Goal: Task Accomplishment & Management: Complete application form

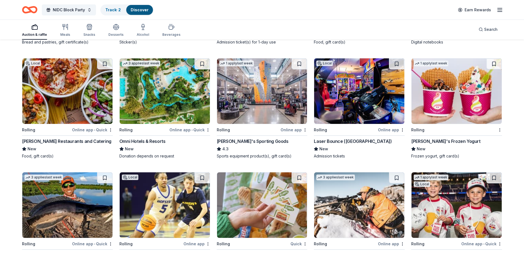
scroll to position [1690, 0]
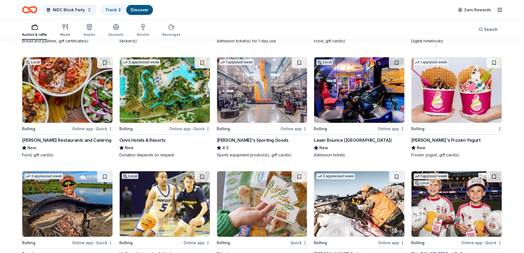
click at [356, 99] on img at bounding box center [359, 90] width 90 height 66
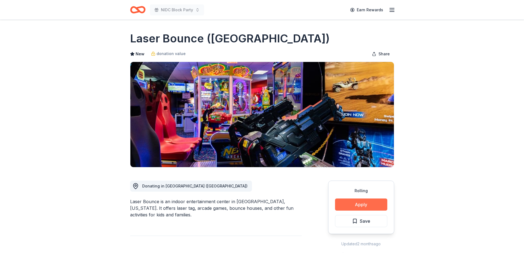
click at [354, 200] on button "Apply" at bounding box center [361, 204] width 52 height 12
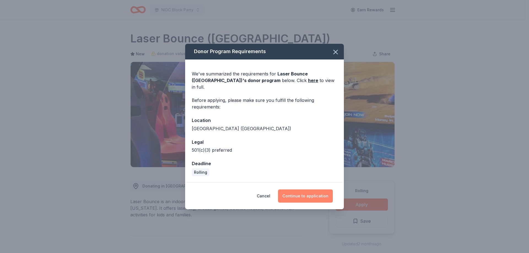
click at [297, 193] on button "Continue to application" at bounding box center [305, 195] width 55 height 13
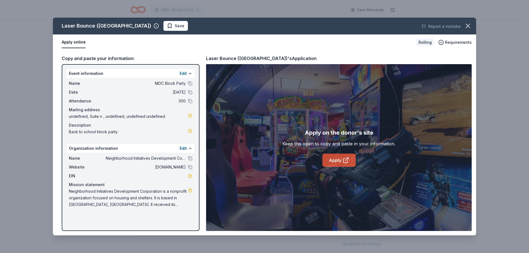
click at [342, 162] on icon at bounding box center [345, 160] width 7 height 7
click at [334, 159] on link "Apply" at bounding box center [338, 160] width 33 height 13
click at [466, 24] on icon "button" at bounding box center [468, 26] width 4 height 4
